Goal: Information Seeking & Learning: Learn about a topic

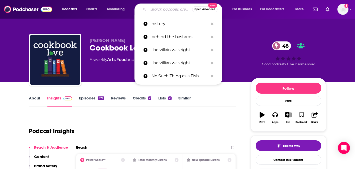
click at [163, 11] on input "Search podcasts, credits, & more..." at bounding box center [170, 9] width 44 height 8
paste input "Dressed: The History of Fashion"
type input "Dressed: The History of Fashion"
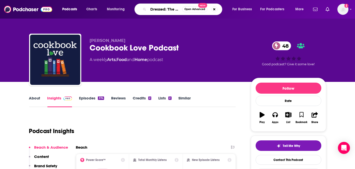
scroll to position [0, 28]
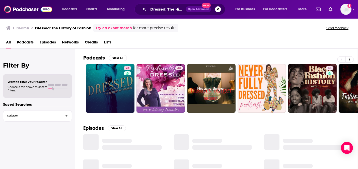
click at [119, 71] on link "73" at bounding box center [110, 88] width 49 height 49
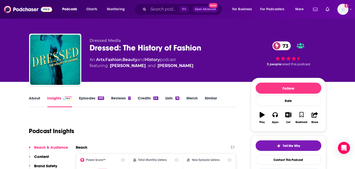
click at [114, 48] on div "Dressed: The History of Fashion 73" at bounding box center [166, 48] width 153 height 10
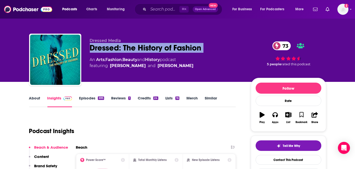
click at [114, 48] on div "Dressed: The History of Fashion 73" at bounding box center [166, 48] width 153 height 10
copy div "Dressed: The History of Fashion 73"
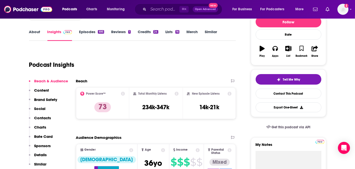
scroll to position [66, 0]
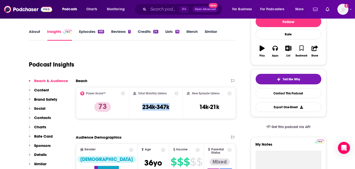
drag, startPoint x: 137, startPoint y: 104, endPoint x: 175, endPoint y: 106, distance: 38.1
click at [175, 106] on div "Total Monthly Listens 234k-347k" at bounding box center [155, 102] width 45 height 23
copy h3 "234k-347k"
click at [35, 33] on link "About" at bounding box center [34, 35] width 11 height 12
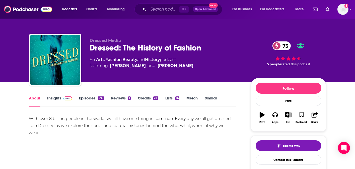
click at [61, 101] on link "Insights" at bounding box center [59, 101] width 25 height 12
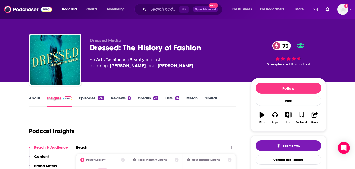
click at [78, 102] on div "About Insights Episodes 695 Reviews 1 Credits 24 Lists 16 Merch Similar" at bounding box center [132, 101] width 207 height 12
click at [34, 100] on link "About" at bounding box center [34, 101] width 11 height 12
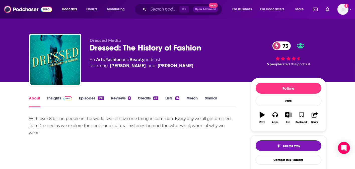
click at [59, 99] on link "Insights" at bounding box center [59, 101] width 25 height 12
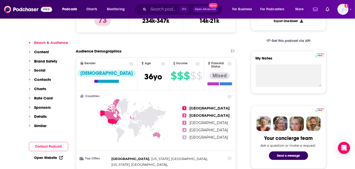
scroll to position [153, 0]
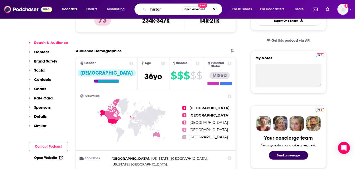
type input "history"
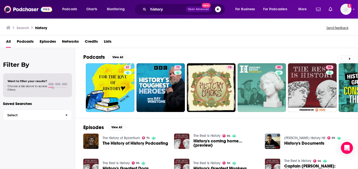
click at [27, 39] on span "Podcasts" at bounding box center [25, 42] width 17 height 10
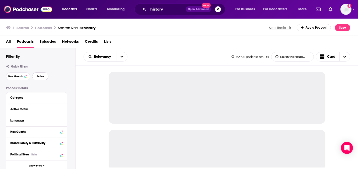
click at [33, 77] on button "Active" at bounding box center [40, 76] width 16 height 8
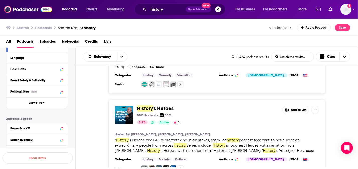
scroll to position [97, 0]
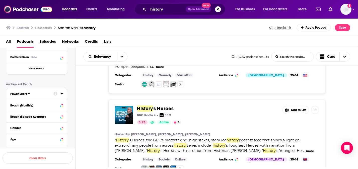
click at [61, 93] on icon at bounding box center [61, 93] width 3 height 4
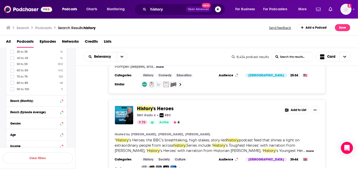
scroll to position [171, 0]
click at [12, 89] on icon at bounding box center [12, 89] width 3 height 3
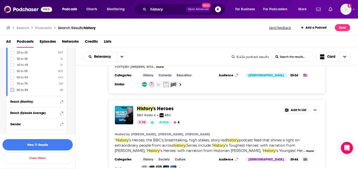
click at [11, 89] on icon at bounding box center [12, 89] width 3 height 3
click at [11, 88] on icon at bounding box center [12, 89] width 3 height 3
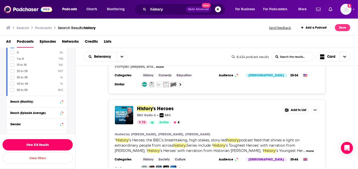
click at [49, 140] on button "View 218 Results" at bounding box center [38, 144] width 70 height 11
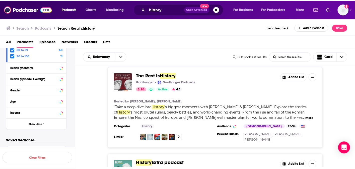
scroll to position [263, 0]
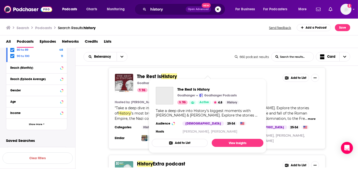
click at [154, 73] on span "The Rest Is" at bounding box center [149, 76] width 24 height 6
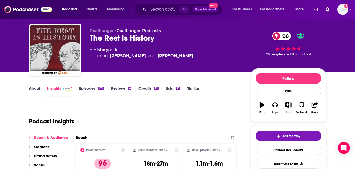
scroll to position [4, 0]
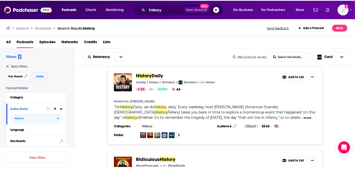
scroll to position [516, 0]
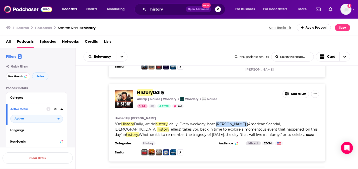
drag, startPoint x: 218, startPoint y: 109, endPoint x: 245, endPoint y: 109, distance: 27.8
click at [245, 122] on span ", daily. Every weekday, host [PERSON_NAME] (American Scandal, [DEMOGRAPHIC_DATA]" at bounding box center [198, 127] width 166 height 10
copy span "[PERSON_NAME]"
click at [123, 90] on img "History Daily" at bounding box center [124, 99] width 18 height 18
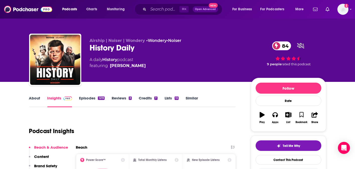
click at [34, 100] on link "About" at bounding box center [34, 101] width 11 height 12
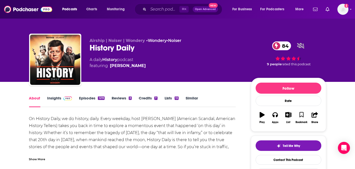
scroll to position [34, 0]
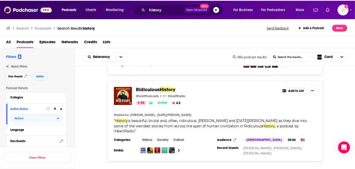
scroll to position [594, 0]
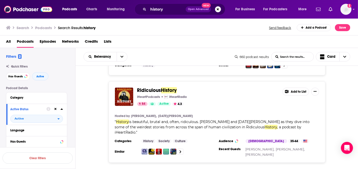
click at [137, 87] on span "Ridiculous" at bounding box center [149, 90] width 24 height 6
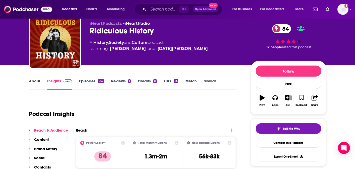
scroll to position [38, 0]
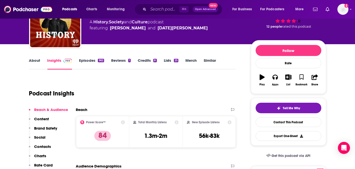
click at [36, 59] on link "About" at bounding box center [34, 64] width 11 height 12
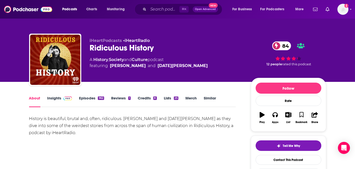
click at [61, 96] on span at bounding box center [66, 97] width 11 height 5
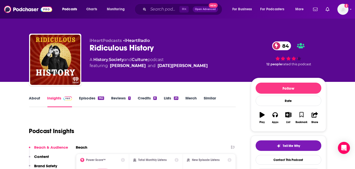
click at [99, 47] on div "Ridiculous History 84" at bounding box center [166, 48] width 153 height 10
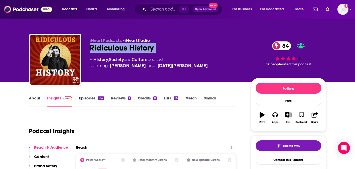
click at [99, 47] on div "Ridiculous History 84" at bounding box center [166, 48] width 153 height 10
copy div "Ridiculous History 84"
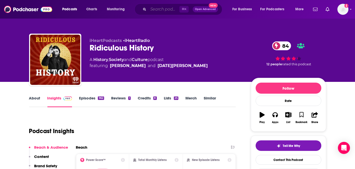
click at [158, 10] on input "Search podcasts, credits, & more..." at bounding box center [163, 9] width 31 height 8
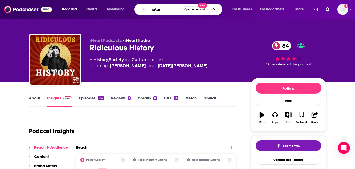
type input "nature"
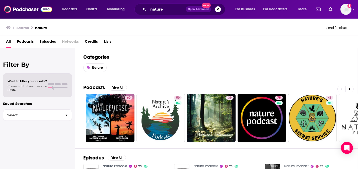
click at [29, 43] on span "Podcasts" at bounding box center [25, 42] width 17 height 10
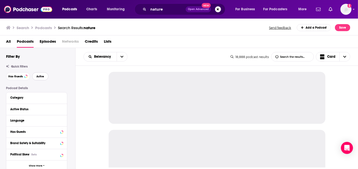
click at [40, 78] on button "Active" at bounding box center [40, 76] width 16 height 8
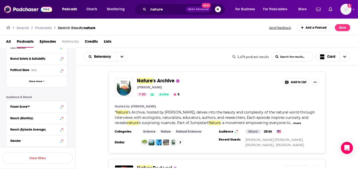
scroll to position [89, 0]
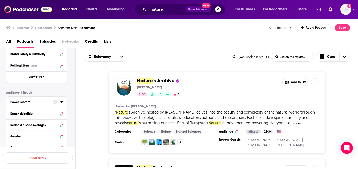
click at [62, 103] on icon at bounding box center [61, 102] width 3 height 4
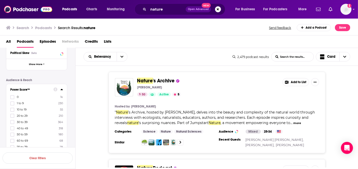
scroll to position [159, 0]
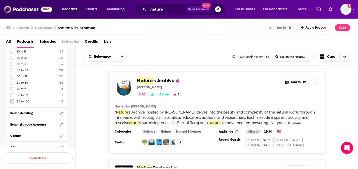
click at [12, 102] on icon at bounding box center [12, 101] width 3 height 2
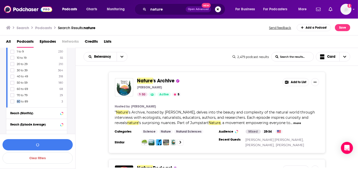
click at [12, 102] on icon at bounding box center [12, 101] width 3 height 2
click at [59, 144] on button "View 35 Results" at bounding box center [38, 144] width 70 height 11
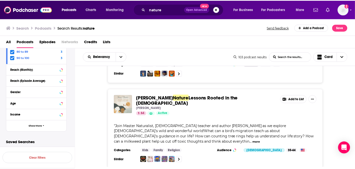
scroll to position [416, 0]
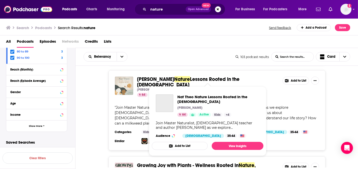
click at [183, 78] on span "Lessons Rooted in the Bible" at bounding box center [188, 82] width 103 height 12
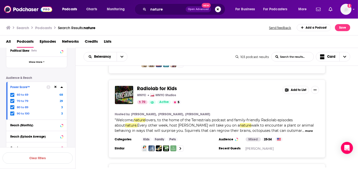
scroll to position [114, 0]
click at [13, 94] on icon at bounding box center [12, 94] width 3 height 3
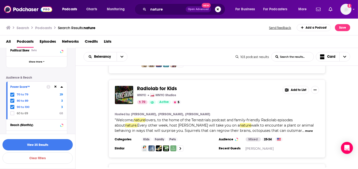
click at [52, 142] on button "View 35 Results" at bounding box center [38, 144] width 70 height 11
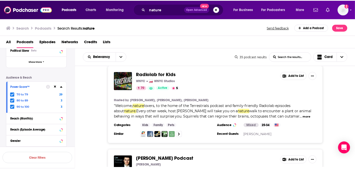
scroll to position [178, 0]
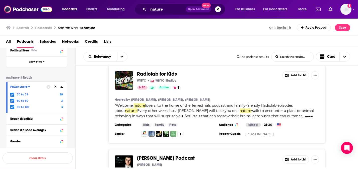
click at [151, 73] on span "Radiolab for Kids" at bounding box center [157, 74] width 40 height 6
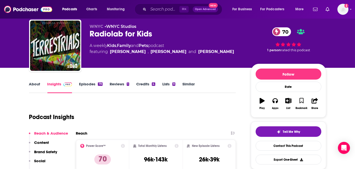
scroll to position [5, 0]
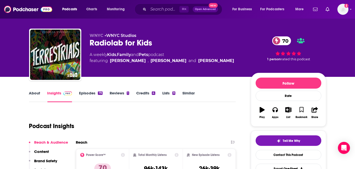
click at [36, 92] on link "About" at bounding box center [34, 96] width 11 height 12
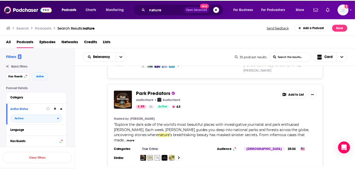
scroll to position [1597, 0]
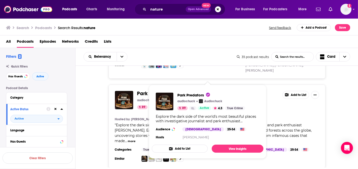
click at [143, 90] on span "Park Predators" at bounding box center [154, 93] width 35 height 6
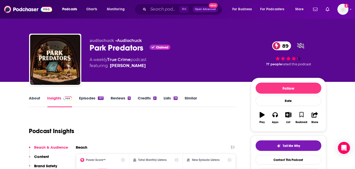
click at [36, 98] on link "About" at bounding box center [34, 101] width 11 height 12
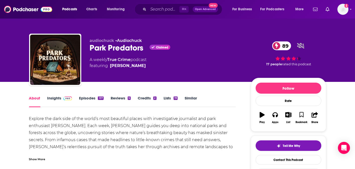
click at [51, 101] on link "Insights" at bounding box center [59, 101] width 25 height 12
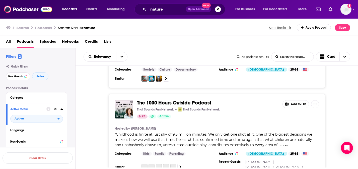
scroll to position [2026, 0]
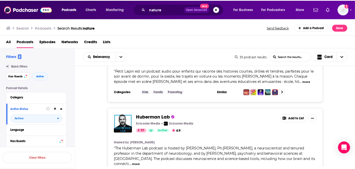
scroll to position [2838, 0]
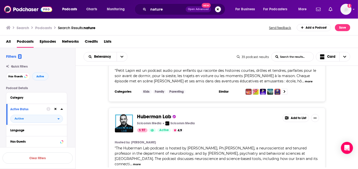
click at [159, 11] on input "nature" at bounding box center [166, 9] width 37 height 8
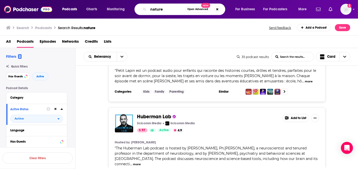
click at [159, 11] on input "nature" at bounding box center [166, 9] width 37 height 8
type input "ologies"
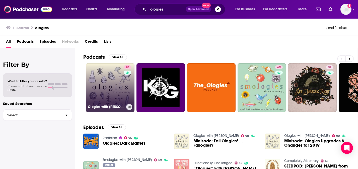
click at [106, 97] on link "90 Ologies with Alie Ward" at bounding box center [110, 87] width 49 height 49
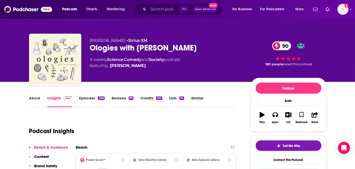
click at [109, 48] on div "Ologies with Alie Ward 90" at bounding box center [166, 48] width 153 height 10
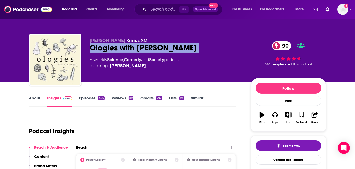
click at [109, 48] on div "Ologies with Alie Ward 90" at bounding box center [166, 48] width 153 height 10
copy div "Ologies with Alie Ward 90"
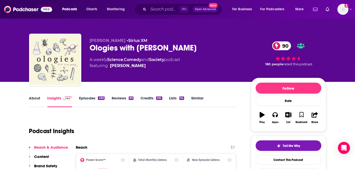
click at [169, 119] on div "Podcast Insights" at bounding box center [130, 128] width 203 height 26
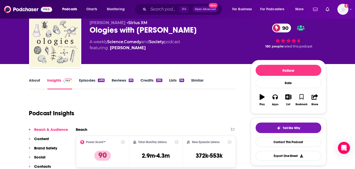
scroll to position [34, 0]
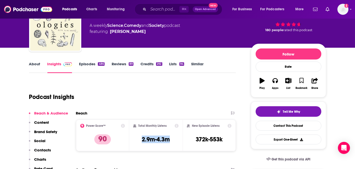
drag, startPoint x: 138, startPoint y: 139, endPoint x: 172, endPoint y: 139, distance: 34.8
click at [172, 139] on div "Total Monthly Listens 2.9m-4.3m" at bounding box center [155, 135] width 45 height 23
copy h3 "2.9m-4.3m"
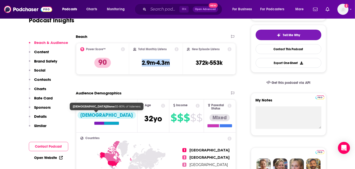
scroll to position [174, 0]
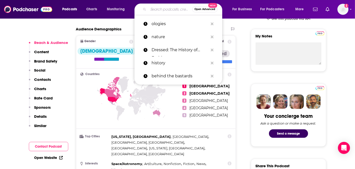
click at [151, 7] on input "Search podcasts, credits, & more..." at bounding box center [170, 9] width 44 height 8
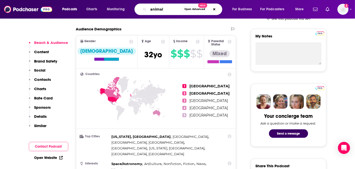
type input "animals"
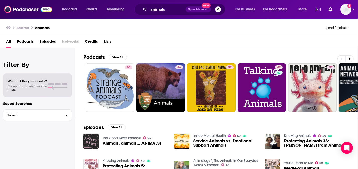
click at [25, 39] on span "Podcasts" at bounding box center [25, 42] width 17 height 10
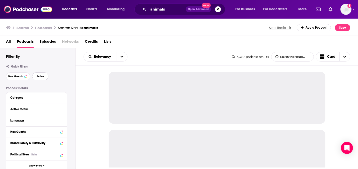
click at [37, 75] on span "Active" at bounding box center [40, 76] width 8 height 3
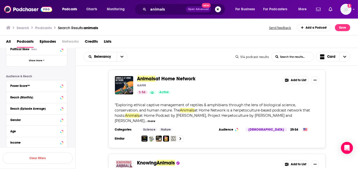
scroll to position [107, 0]
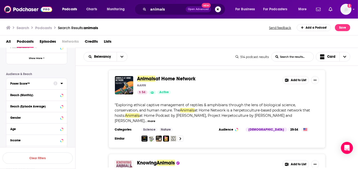
click at [62, 84] on icon at bounding box center [61, 83] width 3 height 4
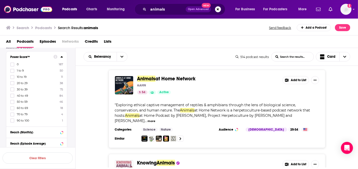
scroll to position [135, 0]
click at [12, 118] on icon at bounding box center [12, 118] width 3 height 3
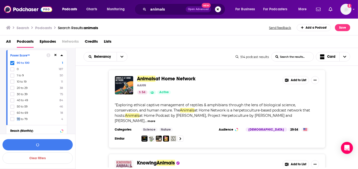
click at [12, 118] on icon at bounding box center [12, 118] width 3 height 3
click at [50, 143] on button "View 5 Results" at bounding box center [38, 144] width 70 height 11
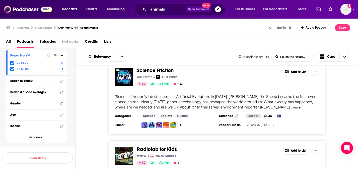
scroll to position [318, 0]
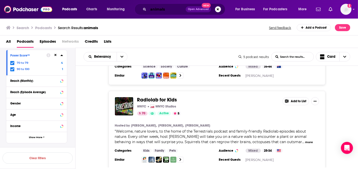
click at [155, 9] on input "animals" at bounding box center [166, 9] width 37 height 8
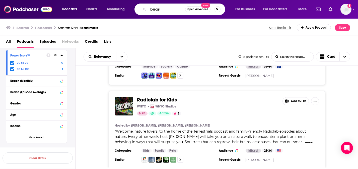
type input "bugs"
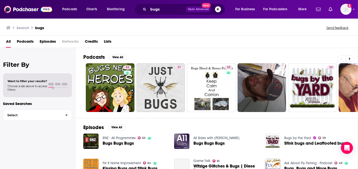
click at [31, 45] on span "Podcasts" at bounding box center [25, 42] width 17 height 10
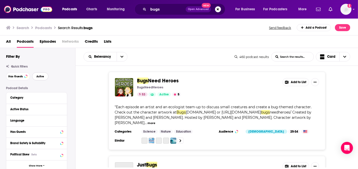
click at [38, 78] on button "Active" at bounding box center [40, 76] width 16 height 8
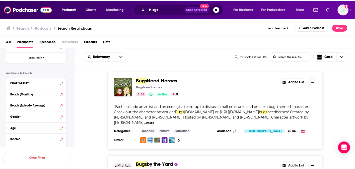
scroll to position [108, 0]
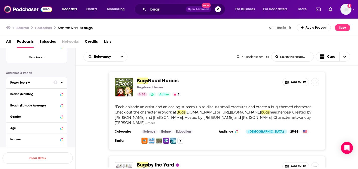
click at [61, 82] on icon at bounding box center [61, 82] width 2 height 1
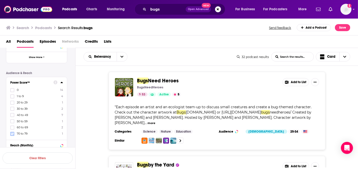
click at [13, 132] on label at bounding box center [12, 134] width 4 height 4
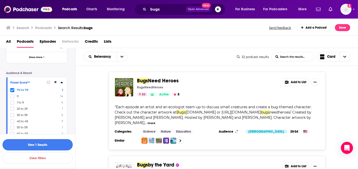
click at [49, 145] on button "View 1 Results" at bounding box center [38, 144] width 70 height 11
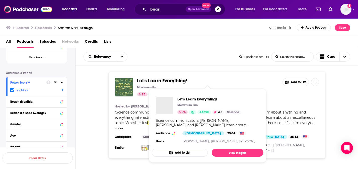
click at [145, 78] on span "Let's Learn Everything!" at bounding box center [162, 80] width 50 height 6
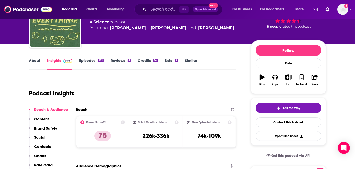
scroll to position [55, 0]
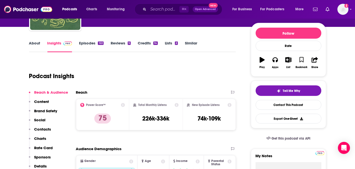
click at [39, 46] on link "About" at bounding box center [34, 47] width 11 height 12
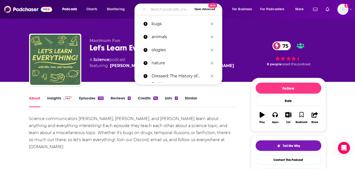
click at [166, 10] on input "Search podcasts, credits, & more..." at bounding box center [170, 9] width 44 height 8
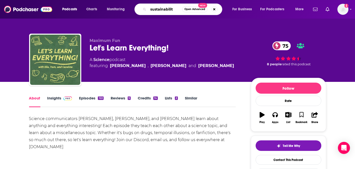
type input "sustainability"
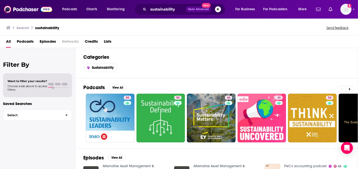
click at [32, 44] on span "Podcasts" at bounding box center [25, 42] width 17 height 10
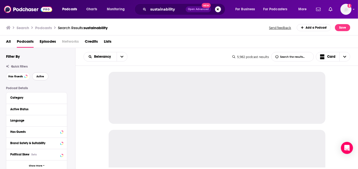
click at [42, 77] on span "Active" at bounding box center [40, 76] width 8 height 3
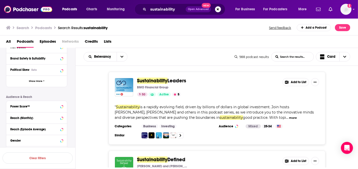
scroll to position [85, 0]
click at [62, 105] on icon at bounding box center [61, 105] width 2 height 1
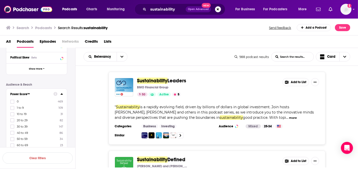
scroll to position [153, 0]
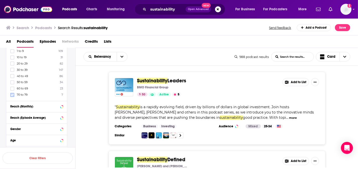
click at [13, 94] on icon at bounding box center [12, 94] width 3 height 2
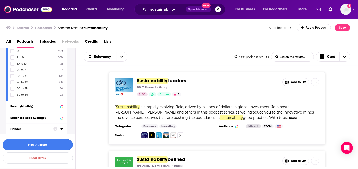
click at [53, 145] on button "View 7 Results" at bounding box center [38, 144] width 70 height 11
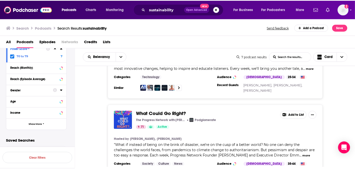
scroll to position [186, 0]
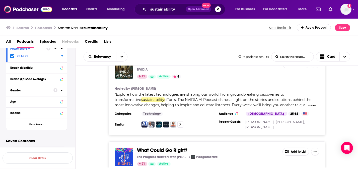
click at [160, 149] on span "What Could Go Right?" at bounding box center [162, 150] width 50 height 6
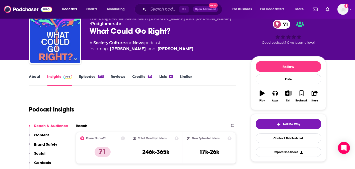
scroll to position [16, 0]
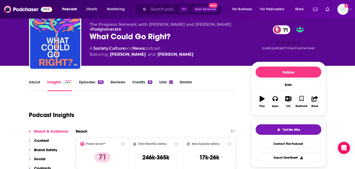
click at [38, 89] on link "About" at bounding box center [34, 85] width 11 height 12
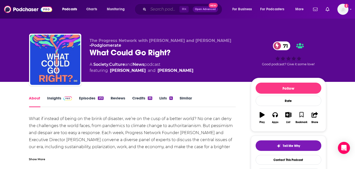
click at [163, 12] on input "Search podcasts, credits, & more..." at bounding box center [163, 9] width 31 height 8
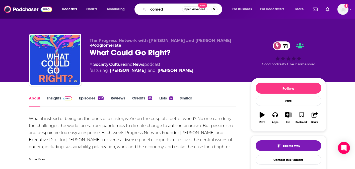
type input "comedy"
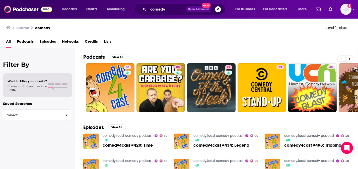
click at [31, 44] on span "Podcasts" at bounding box center [25, 42] width 17 height 10
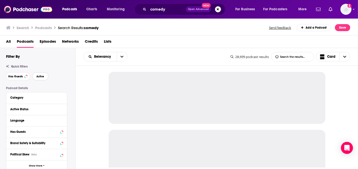
click at [41, 74] on button "Active" at bounding box center [40, 76] width 16 height 8
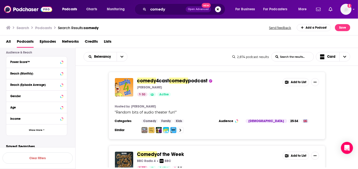
scroll to position [135, 0]
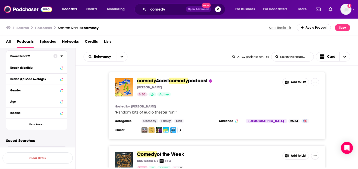
click at [62, 55] on icon at bounding box center [61, 55] width 2 height 1
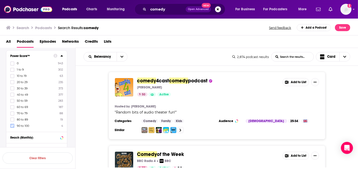
click at [12, 125] on icon at bounding box center [12, 125] width 3 height 3
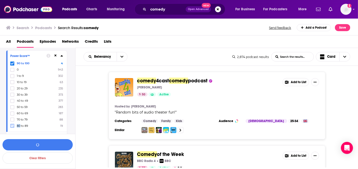
click at [12, 125] on icon at bounding box center [12, 125] width 3 height 3
click at [56, 148] on button "View 111 Results" at bounding box center [38, 144] width 70 height 11
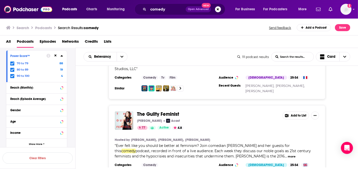
scroll to position [1990, 0]
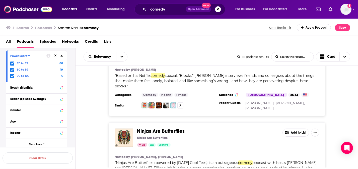
scroll to position [2482, 0]
